Goal: Entertainment & Leisure: Consume media (video, audio)

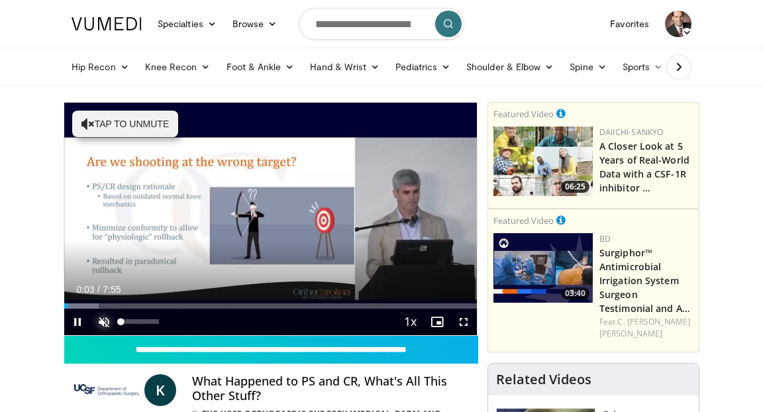
click at [103, 321] on span "Video Player" at bounding box center [104, 322] width 26 height 26
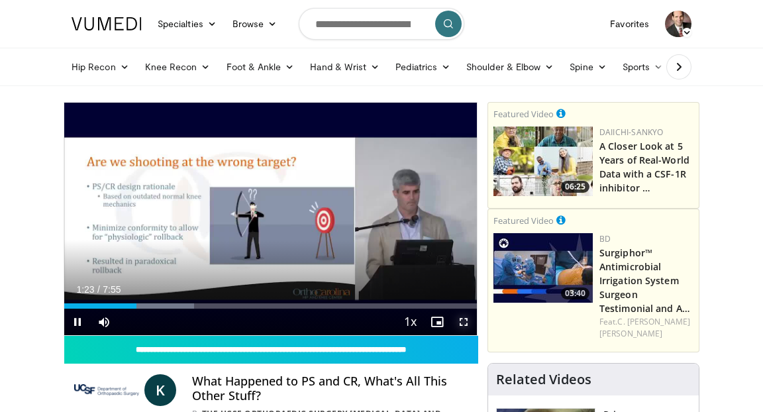
click at [462, 326] on span "Video Player" at bounding box center [463, 322] width 26 height 26
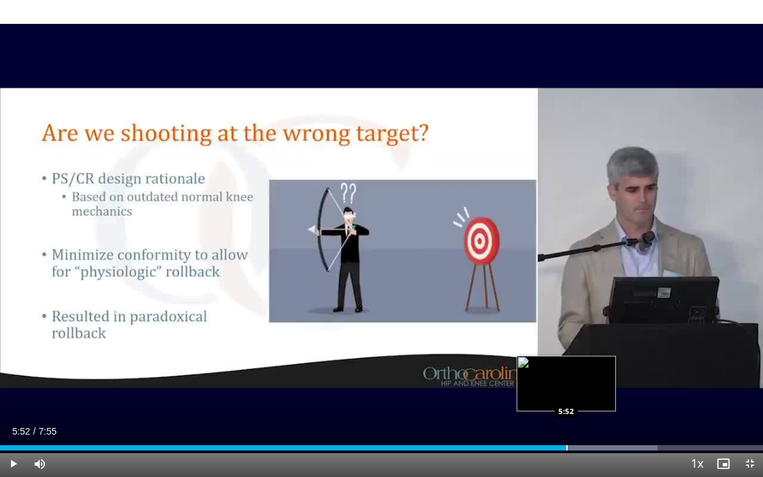
click at [566, 411] on div "Progress Bar" at bounding box center [566, 447] width 1 height 5
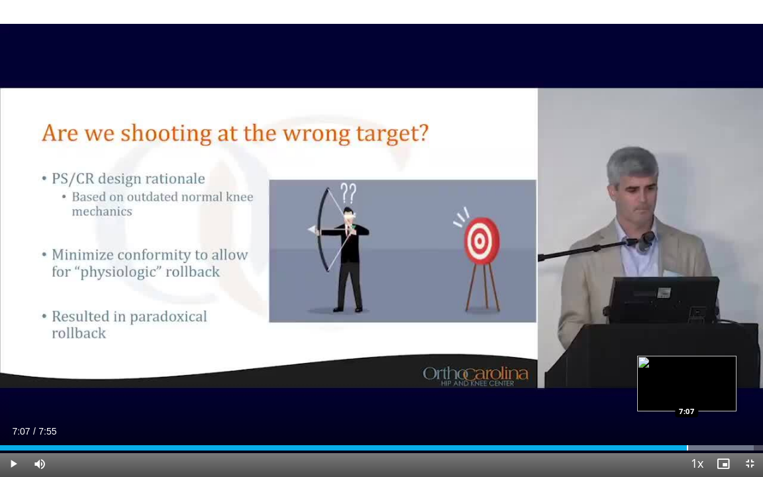
click at [687, 411] on div "Progress Bar" at bounding box center [687, 447] width 1 height 5
click at [743, 411] on div "Progress Bar" at bounding box center [743, 447] width 1 height 5
